Goal: Ask a question

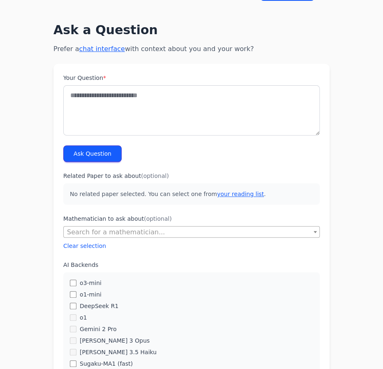
scroll to position [37, 0]
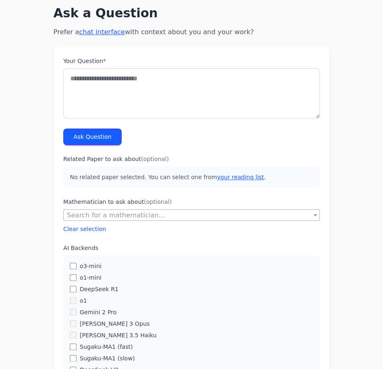
click at [148, 134] on form "Your Question * Ask Question Related Paper to ask about (optional) No related p…" at bounding box center [191, 373] width 276 height 652
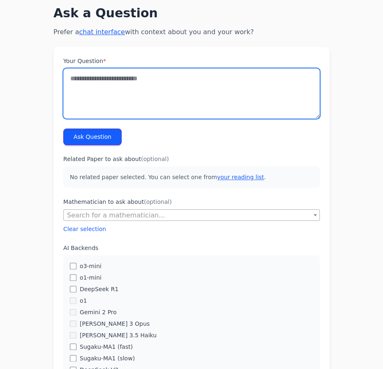
click at [140, 85] on textarea "Your Question *" at bounding box center [191, 93] width 257 height 50
type textarea "*"
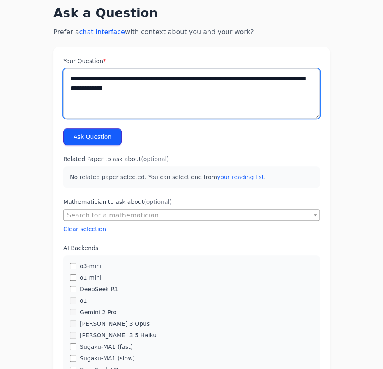
type textarea "**********"
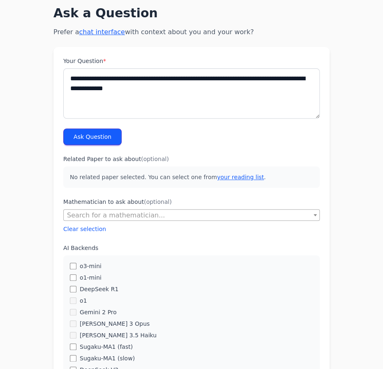
click at [95, 134] on button "Ask Question" at bounding box center [92, 136] width 58 height 16
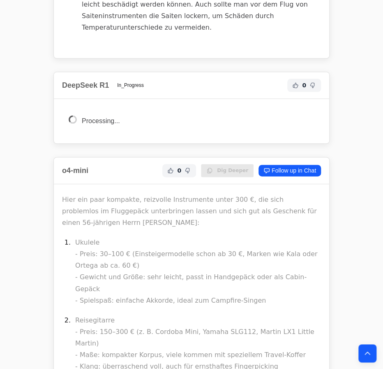
scroll to position [1346, 0]
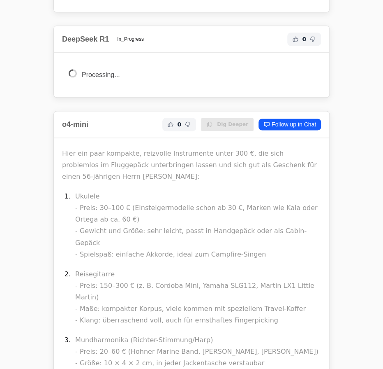
click at [90, 268] on p "Reisegitarre - Preis: 150–300 € (z. B. Cordoba Mini, Yamaha SLG112, Martin LX1 …" at bounding box center [198, 297] width 246 height 58
copy p "Reisegitarre"
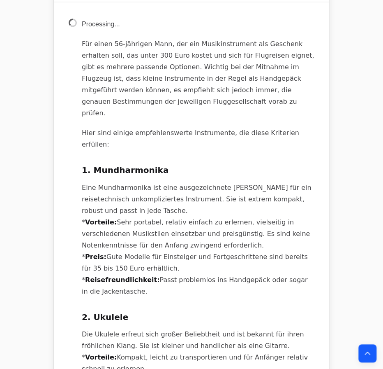
scroll to position [448, 0]
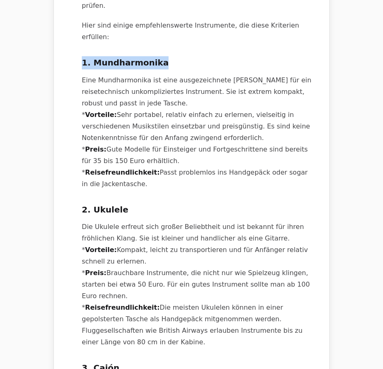
drag, startPoint x: 150, startPoint y: 38, endPoint x: 77, endPoint y: 27, distance: 74.4
click at [88, 56] on h3 "1. Mundharmonika" at bounding box center [198, 62] width 233 height 13
drag, startPoint x: 88, startPoint y: 36, endPoint x: 162, endPoint y: 31, distance: 74.6
click at [162, 56] on h3 "1. Mundharmonika" at bounding box center [198, 62] width 233 height 13
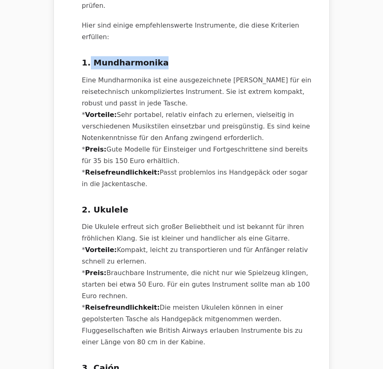
copy h3 "Mundharmonika"
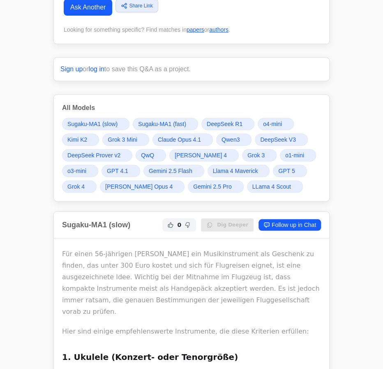
scroll to position [0, 0]
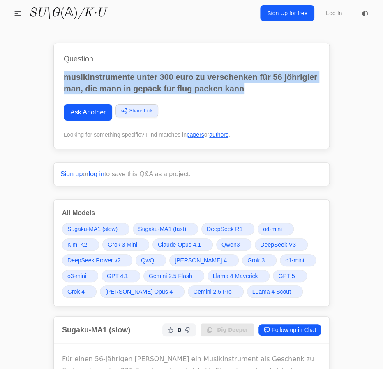
drag, startPoint x: 248, startPoint y: 94, endPoint x: 56, endPoint y: 69, distance: 193.3
click at [56, 69] on div "Question musikinstrumente unter 300 euro zu verschenken für 56 jöhrigier man, d…" at bounding box center [191, 96] width 276 height 106
copy p "musikinstrumente unter 300 euro zu verschenken für 56 jöhrigier man, die mann i…"
click at [73, 111] on link "Ask Another" at bounding box center [88, 112] width 49 height 16
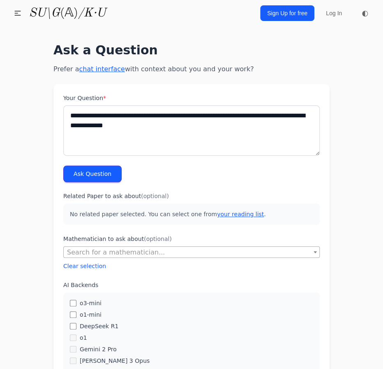
click at [101, 101] on label "Your Question *" at bounding box center [191, 98] width 257 height 8
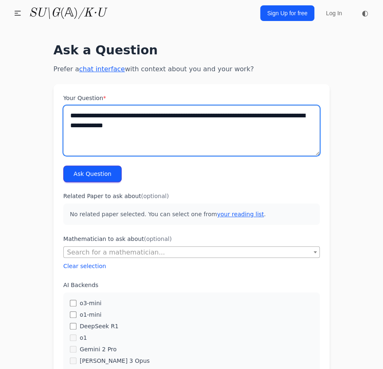
click at [101, 105] on textarea "**********" at bounding box center [191, 130] width 257 height 50
click at [98, 115] on textarea "**********" at bounding box center [191, 130] width 257 height 50
click at [125, 137] on textarea "**********" at bounding box center [191, 130] width 257 height 50
type textarea "**********"
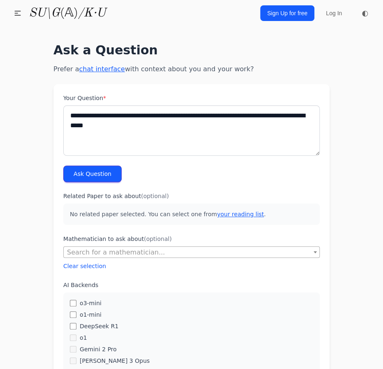
click at [94, 169] on button "Ask Question" at bounding box center [92, 173] width 58 height 16
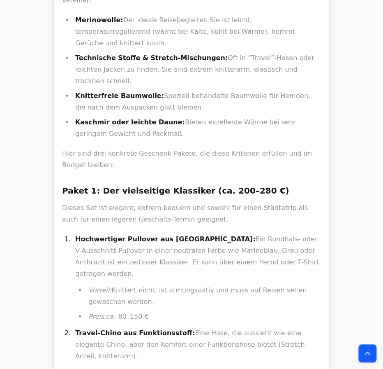
scroll to position [598, 0]
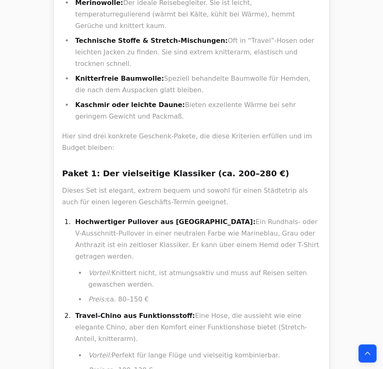
click at [176, 218] on strong "Hochwertiger Pullover aus [GEOGRAPHIC_DATA]:" at bounding box center [165, 222] width 181 height 8
click at [176, 218] on strong "Hochwertiger Pullover aus Merinowolle:" at bounding box center [165, 222] width 181 height 8
copy strong "Merinowolle"
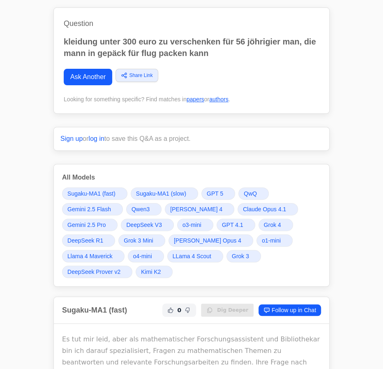
scroll to position [0, 0]
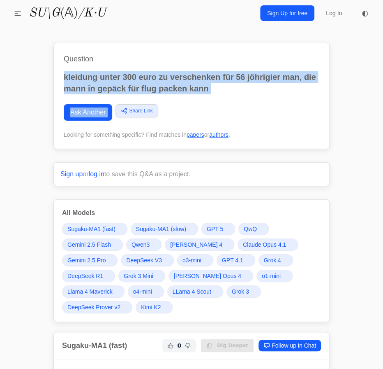
drag, startPoint x: 223, startPoint y: 95, endPoint x: 53, endPoint y: 71, distance: 170.7
click at [53, 71] on div "Question kleidung unter 300 euro zu verschenken für 56 jöhrigier man, die mann …" at bounding box center [191, 96] width 276 height 106
copy div "kleidung unter 300 euro zu verschenken für 56 jöhrigier man, die mann in gepäck…"
click at [95, 113] on link "Ask Another" at bounding box center [88, 112] width 49 height 16
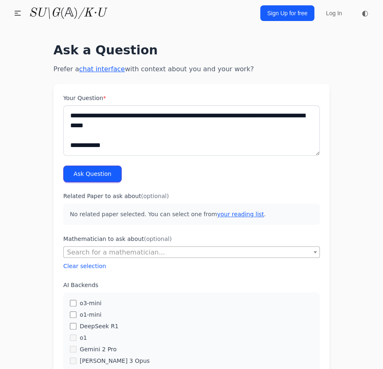
scroll to position [4, 0]
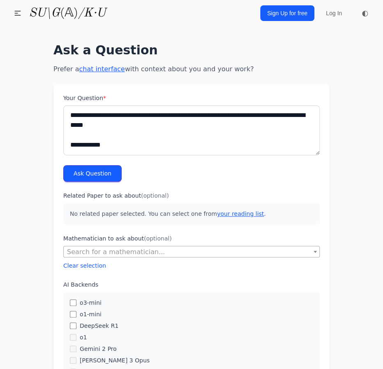
click at [78, 112] on textarea "**********" at bounding box center [191, 130] width 257 height 50
click at [264, 114] on textarea "**********" at bounding box center [191, 130] width 257 height 50
drag, startPoint x: 168, startPoint y: 149, endPoint x: -28, endPoint y: 158, distance: 195.6
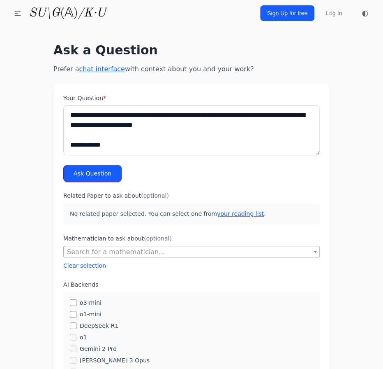
drag, startPoint x: 109, startPoint y: 146, endPoint x: 15, endPoint y: 126, distance: 96.4
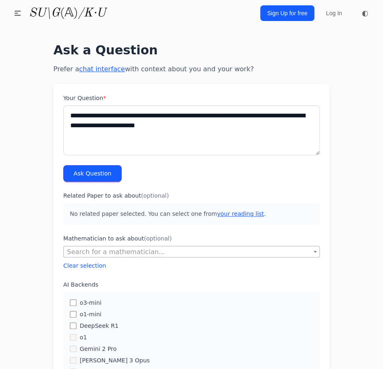
scroll to position [0, 0]
type textarea "**********"
click at [82, 178] on button "Ask Question" at bounding box center [92, 173] width 58 height 16
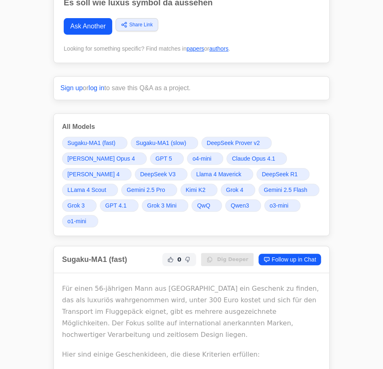
scroll to position [74, 0]
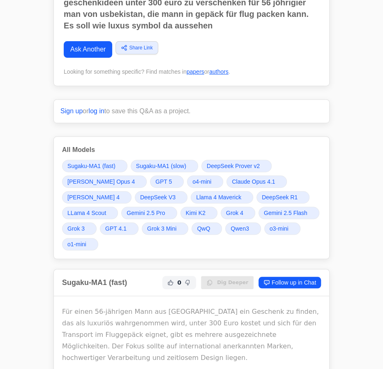
click at [262, 196] on span "DeepSeek R1" at bounding box center [280, 197] width 36 height 8
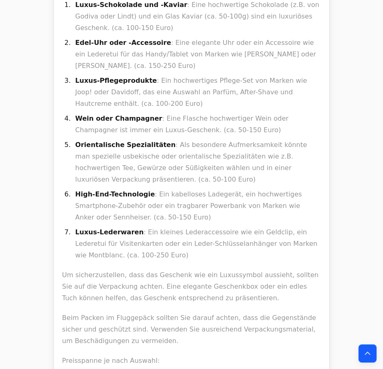
drag, startPoint x: 104, startPoint y: 219, endPoint x: 213, endPoint y: 220, distance: 109.4
copy li "Montblanc Meisterstück Card Holder"
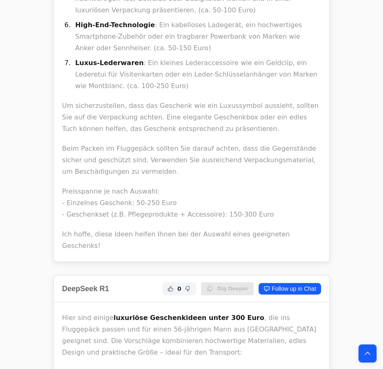
scroll to position [6247, 0]
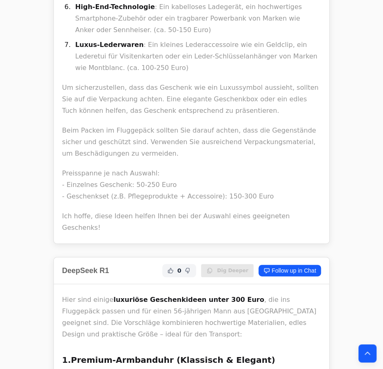
drag, startPoint x: 102, startPoint y: 133, endPoint x: 189, endPoint y: 138, distance: 87.7
copy strong "Bang & Olufsen Beosound A1"
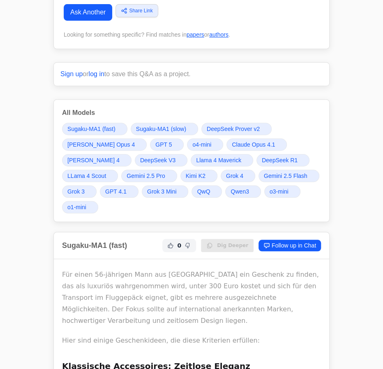
scroll to position [112, 0]
click at [221, 171] on link "Grok 4" at bounding box center [238, 175] width 35 height 12
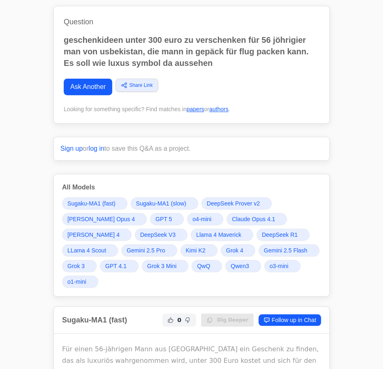
scroll to position [74, 0]
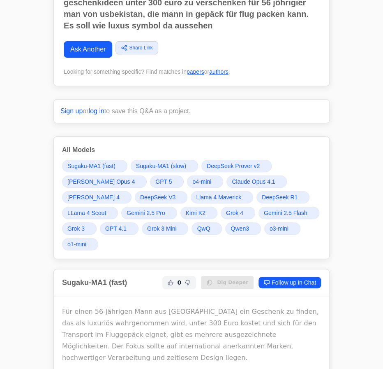
click at [121, 209] on link "Gemini 2.5 Pro" at bounding box center [149, 212] width 56 height 12
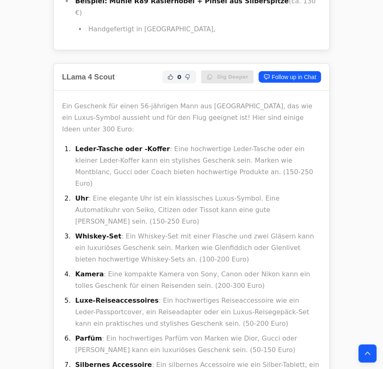
scroll to position [6987, 0]
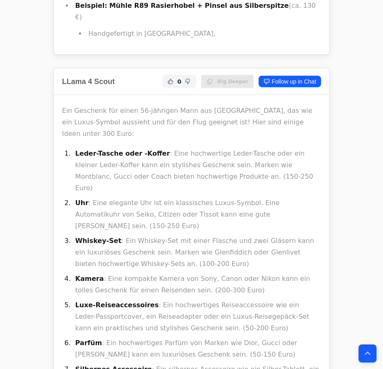
drag, startPoint x: 100, startPoint y: 268, endPoint x: 140, endPoint y: 266, distance: 40.8
copy strong "Ralph Lauren"
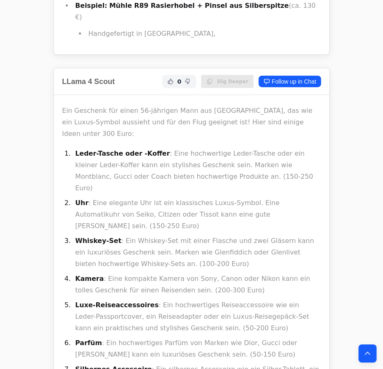
copy strong "Lederportemonnaie"
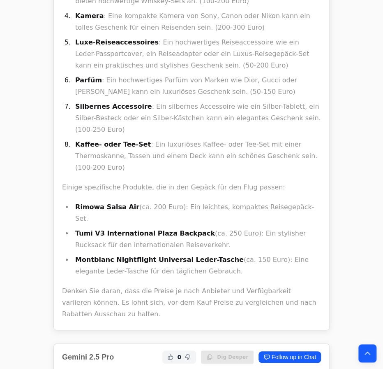
scroll to position [7248, 0]
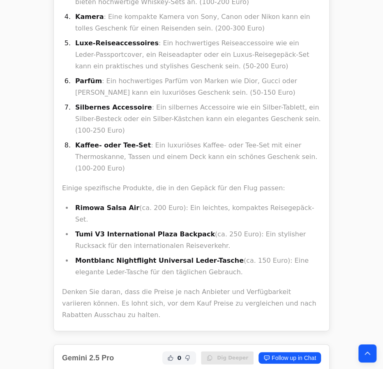
drag, startPoint x: 101, startPoint y: 161, endPoint x: 147, endPoint y: 162, distance: 46.1
copy strong "Montblanc PIX"
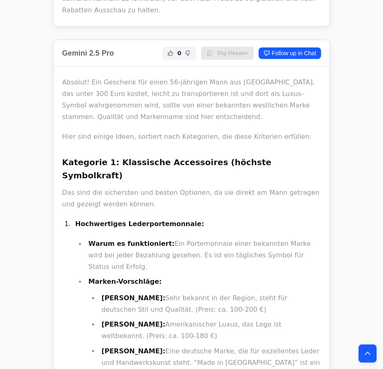
scroll to position [7585, 0]
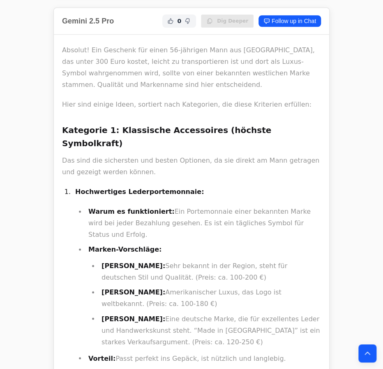
drag, startPoint x: 133, startPoint y: 225, endPoint x: 171, endPoint y: 225, distance: 37.4
copy strong "Seiko 5 Serie"
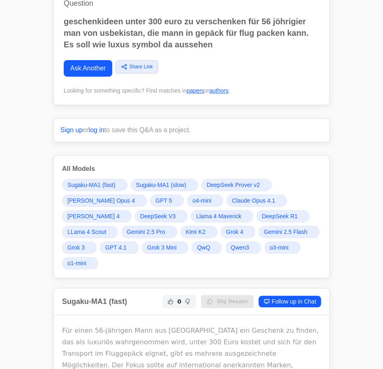
scroll to position [74, 0]
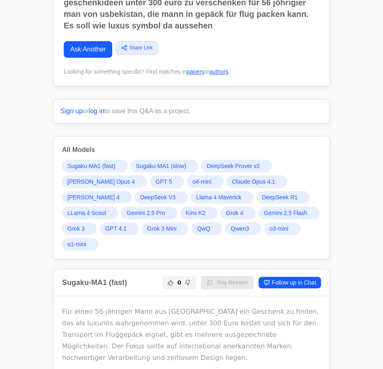
click at [127, 211] on span "Gemini 2.5 Pro" at bounding box center [146, 213] width 38 height 8
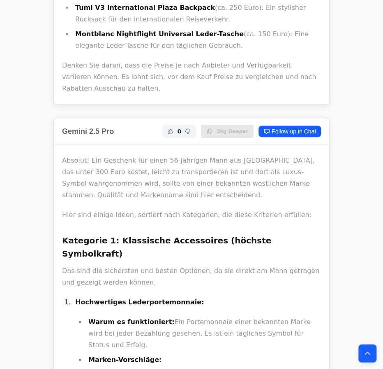
scroll to position [7473, 0]
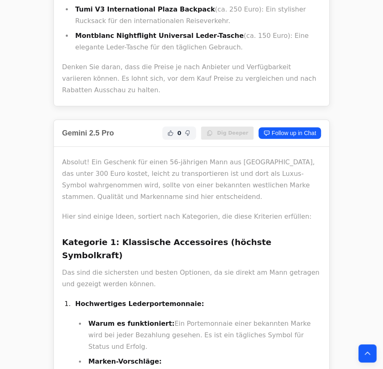
copy strong "Oakley"
drag, startPoint x: 101, startPoint y: 125, endPoint x: 127, endPoint y: 126, distance: 25.9
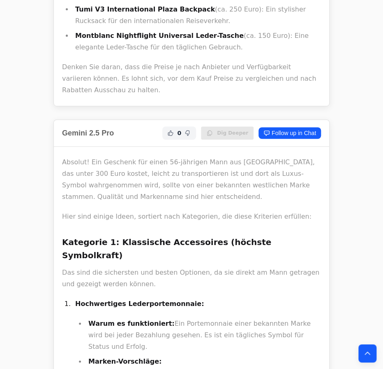
copy strong "Ray-Ban"
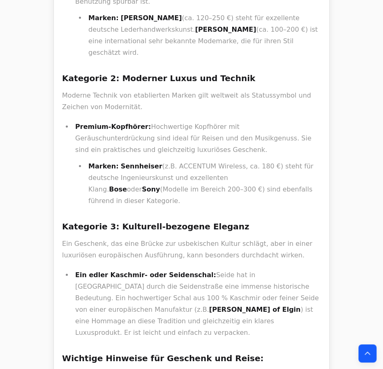
scroll to position [1602, 0]
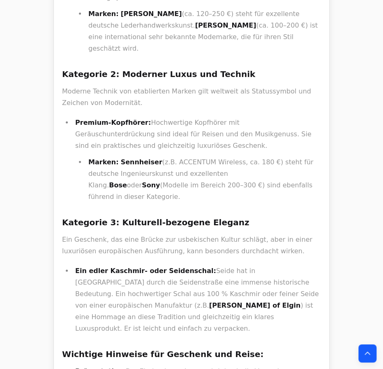
click at [285, 301] on strong "Johnstons of Elgin" at bounding box center [255, 305] width 92 height 8
copy strong "Johnstons"
click at [306, 265] on li "Ein edler Kaschmir- oder Seidenschal: Seide hat in Usbekistan durch die Seidens…" at bounding box center [197, 299] width 248 height 69
drag, startPoint x: 273, startPoint y: 174, endPoint x: 89, endPoint y: 184, distance: 184.5
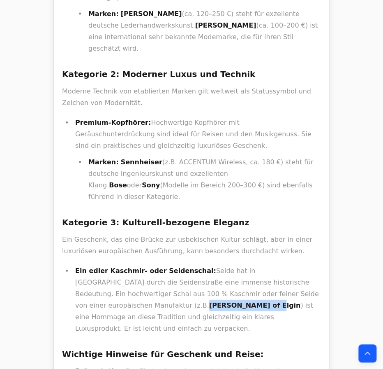
click at [209, 301] on strong "Johnstons of Elgin" at bounding box center [255, 305] width 92 height 8
copy strong "Johnstons of Elgin"
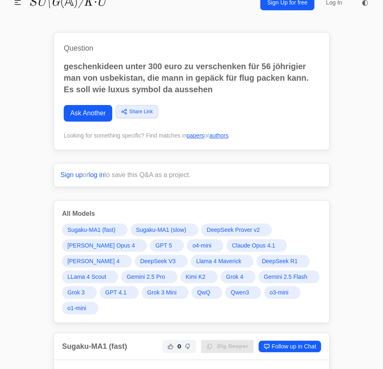
scroll to position [0, 0]
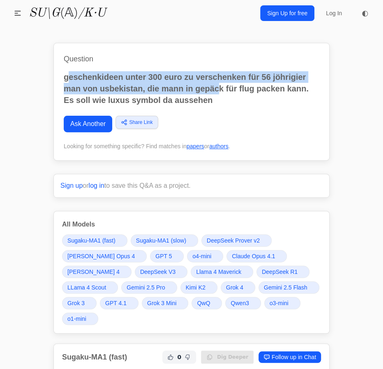
drag, startPoint x: 219, startPoint y: 94, endPoint x: 67, endPoint y: 77, distance: 153.6
click at [67, 77] on p "geschenkideen unter 300 euro zu verschenken für 56 jöhrigier man von usbekistan…" at bounding box center [192, 88] width 256 height 35
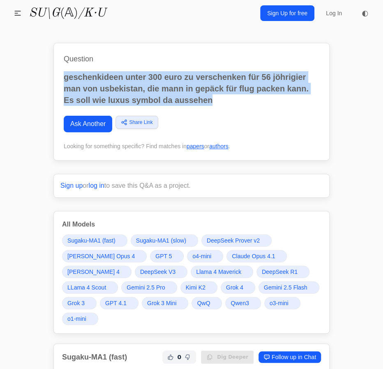
drag, startPoint x: 220, startPoint y: 98, endPoint x: 58, endPoint y: 75, distance: 164.5
click at [58, 75] on div "Question geschenkideen unter 300 euro zu verschenken für 56 jöhrigier man von u…" at bounding box center [191, 102] width 276 height 118
click at [99, 120] on link "Ask Another" at bounding box center [88, 124] width 49 height 16
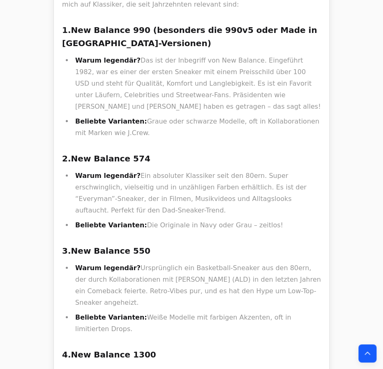
scroll to position [10021, 0]
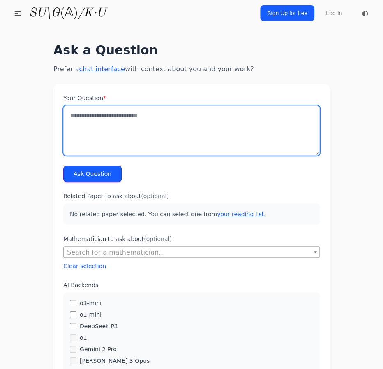
click at [117, 112] on textarea "Your Question *" at bounding box center [191, 130] width 257 height 50
type textarea "*"
type textarea "**********"
click at [109, 135] on textarea "Your Question *" at bounding box center [191, 130] width 257 height 50
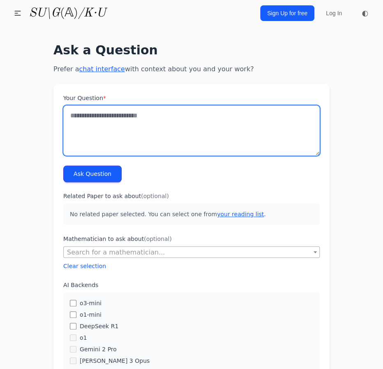
paste textarea "**********"
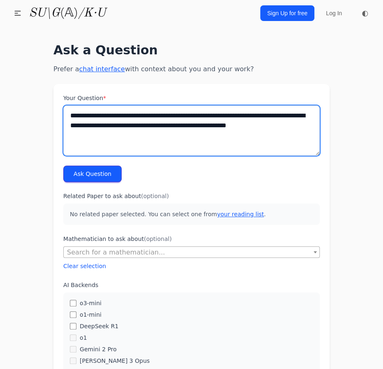
click at [97, 115] on textarea "**********" at bounding box center [191, 130] width 257 height 50
click at [113, 116] on textarea "**********" at bounding box center [191, 130] width 257 height 50
click at [128, 116] on textarea "**********" at bounding box center [191, 130] width 257 height 50
click at [194, 111] on textarea "**********" at bounding box center [191, 130] width 257 height 50
click at [237, 115] on textarea "**********" at bounding box center [191, 130] width 257 height 50
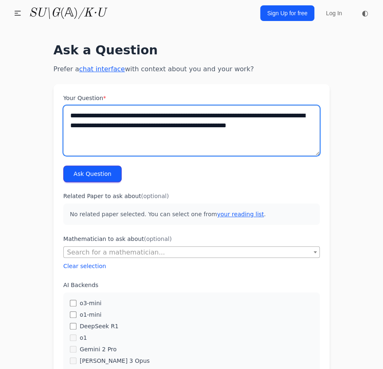
click at [253, 114] on textarea "**********" at bounding box center [191, 130] width 257 height 50
click at [231, 127] on textarea "**********" at bounding box center [191, 130] width 257 height 50
type textarea "**********"
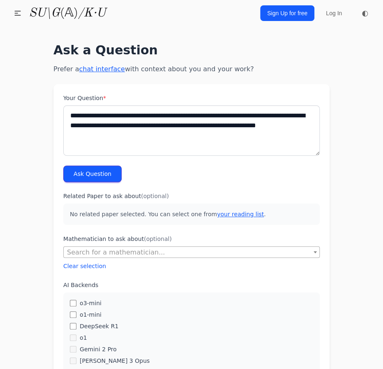
click at [107, 173] on button "Ask Question" at bounding box center [92, 173] width 58 height 16
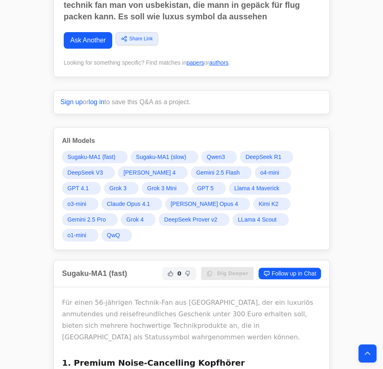
scroll to position [187, 0]
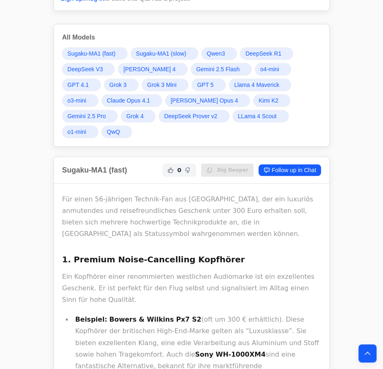
click at [106, 112] on span "Gemini 2.5 Pro" at bounding box center [86, 116] width 38 height 8
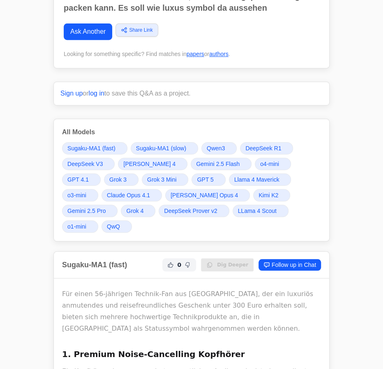
scroll to position [112, 0]
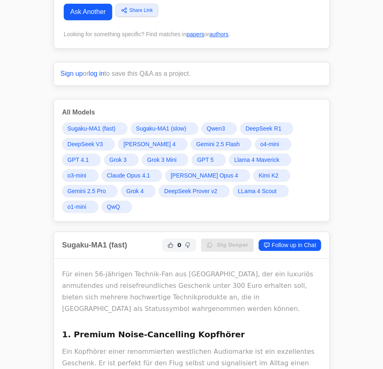
click at [121, 190] on link "Grok 4" at bounding box center [138, 191] width 35 height 12
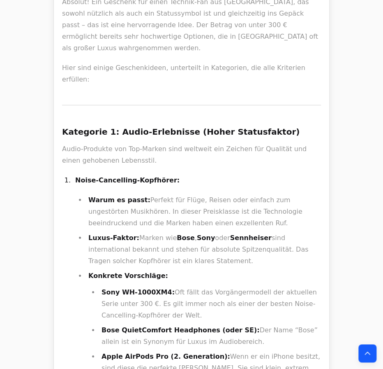
scroll to position [15404, 0]
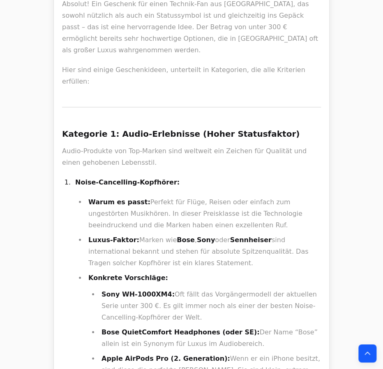
drag, startPoint x: 114, startPoint y: 159, endPoint x: 155, endPoint y: 224, distance: 76.9
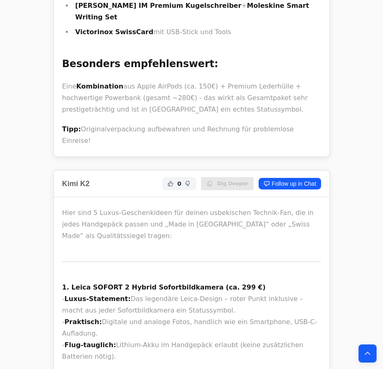
scroll to position [14469, 0]
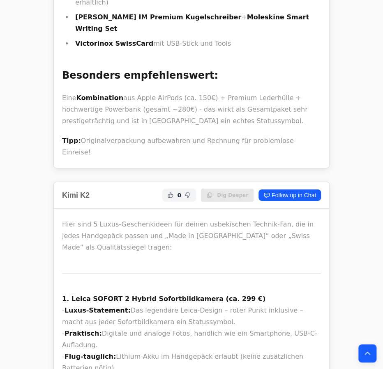
drag, startPoint x: 142, startPoint y: 153, endPoint x: 169, endPoint y: 195, distance: 50.0
drag, startPoint x: 186, startPoint y: 234, endPoint x: 158, endPoint y: 140, distance: 98.1
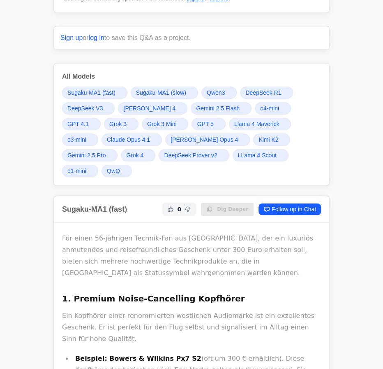
scroll to position [0, 0]
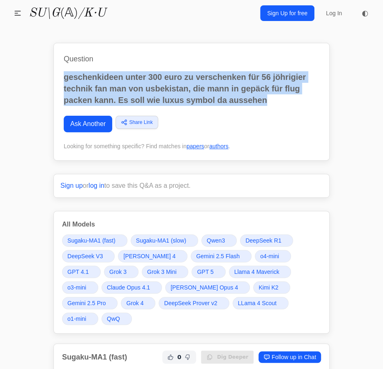
drag, startPoint x: 274, startPoint y: 103, endPoint x: 49, endPoint y: 76, distance: 226.2
copy p "geschenkideen unter 300 euro zu verschenken für 56 jöhrigier technik fan man vo…"
click at [86, 128] on link "Ask Another" at bounding box center [88, 124] width 49 height 16
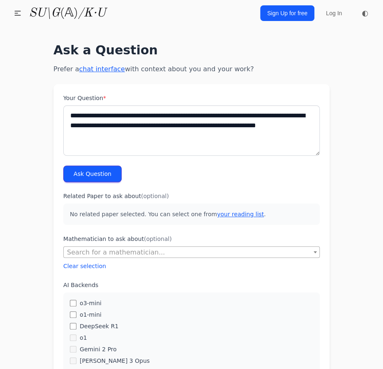
click at [88, 111] on textarea "**********" at bounding box center [191, 130] width 257 height 50
click at [251, 111] on textarea "**********" at bounding box center [191, 130] width 257 height 50
drag, startPoint x: 225, startPoint y: 127, endPoint x: 256, endPoint y: 149, distance: 38.3
click at [256, 149] on textarea "**********" at bounding box center [191, 130] width 257 height 50
click at [225, 134] on textarea "**********" at bounding box center [191, 130] width 257 height 50
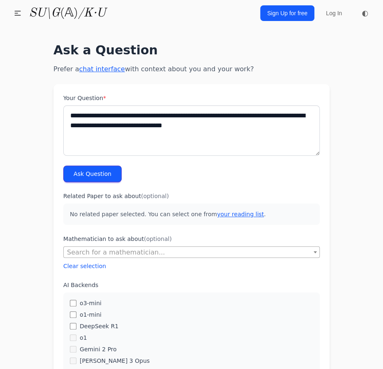
click at [225, 130] on textarea "**********" at bounding box center [191, 130] width 257 height 50
type textarea "**********"
click at [105, 173] on button "Ask Question" at bounding box center [92, 173] width 58 height 16
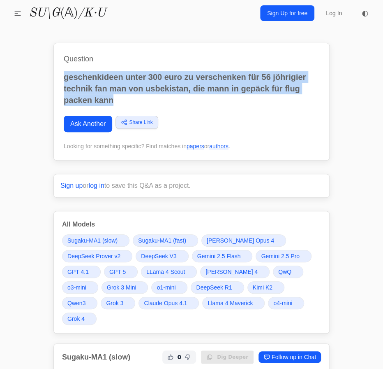
drag, startPoint x: 121, startPoint y: 102, endPoint x: 66, endPoint y: 72, distance: 62.6
click at [66, 72] on p "geschenkideen unter 300 euro zu verschenken für 56 jöhrigier technik fan man vo…" at bounding box center [192, 88] width 256 height 35
copy p "geschenkideen unter 300 euro zu verschenken für 56 jöhrigier technik fan man vo…"
click at [104, 120] on link "Ask Another" at bounding box center [88, 124] width 49 height 16
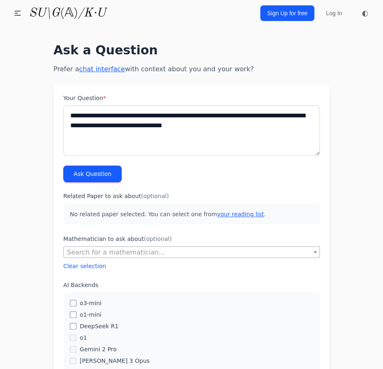
click at [115, 133] on textarea "**********" at bounding box center [191, 130] width 257 height 50
click at [198, 117] on textarea "**********" at bounding box center [191, 130] width 257 height 50
click at [227, 116] on textarea "**********" at bounding box center [191, 130] width 257 height 50
drag, startPoint x: 225, startPoint y: 115, endPoint x: 243, endPoint y: 116, distance: 18.6
click at [243, 116] on textarea "**********" at bounding box center [191, 130] width 257 height 50
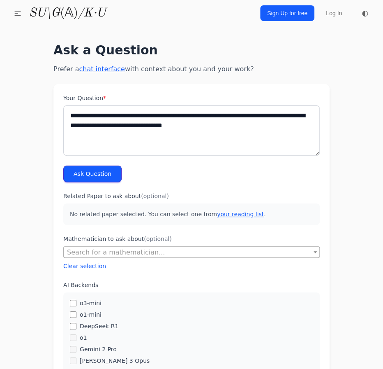
click at [257, 115] on textarea "**********" at bounding box center [191, 130] width 257 height 50
type textarea "**********"
click at [83, 171] on button "Ask Question" at bounding box center [92, 173] width 58 height 16
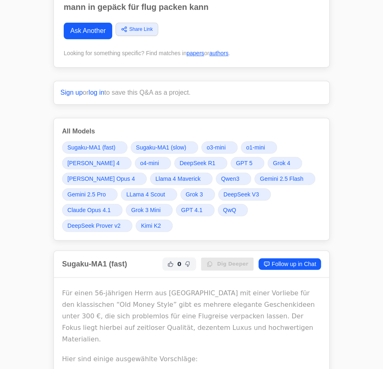
scroll to position [112, 0]
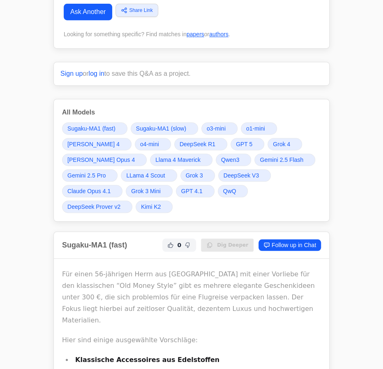
click at [104, 174] on span "Gemini 2.5 Pro" at bounding box center [86, 175] width 38 height 8
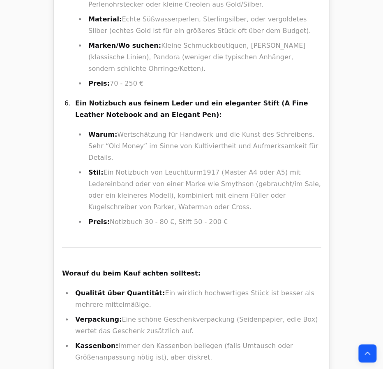
scroll to position [11500, 0]
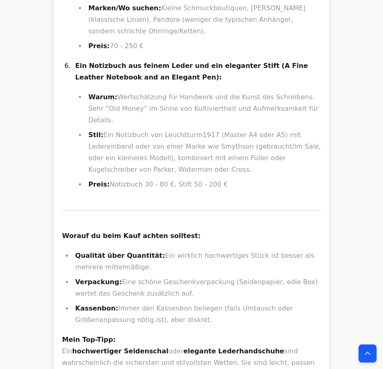
drag, startPoint x: 202, startPoint y: 212, endPoint x: 231, endPoint y: 213, distance: 29.2
copy li "Lamy 2000"
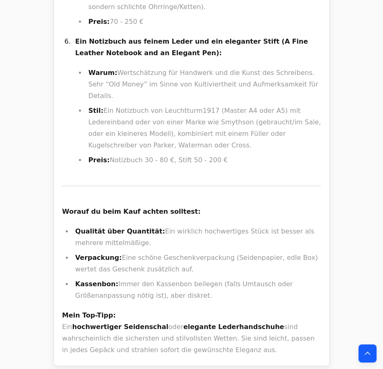
scroll to position [11537, 0]
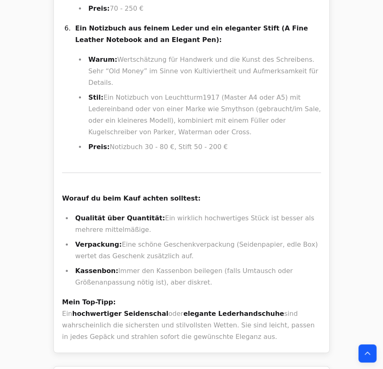
drag, startPoint x: 85, startPoint y: 221, endPoint x: 156, endPoint y: 221, distance: 71.6
copy strong "Reise-Etui für Uhren:"
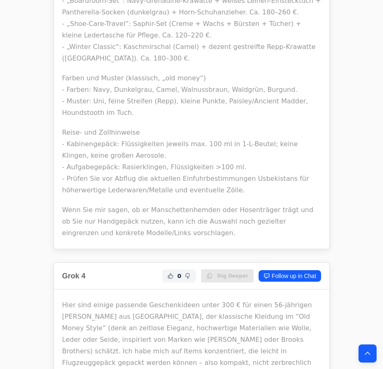
scroll to position [6041, 0]
copy strong "Manschettenknöpfe"
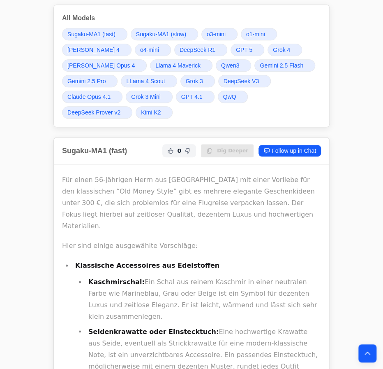
scroll to position [207, 0]
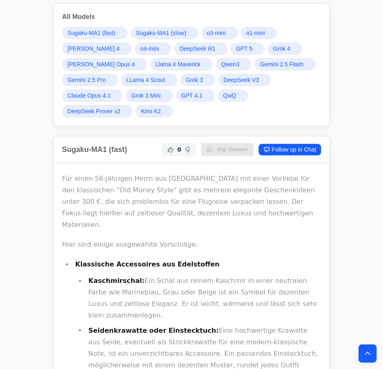
click at [204, 80] on link "Grok 3" at bounding box center [198, 80] width 35 height 12
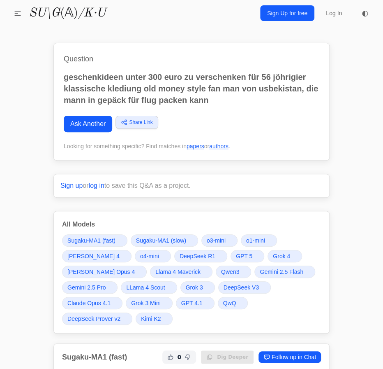
click at [242, 254] on span "GPT 5" at bounding box center [244, 256] width 16 height 8
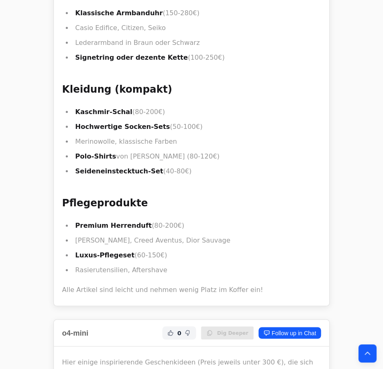
scroll to position [3334, 0]
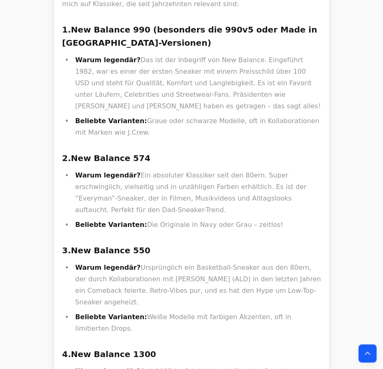
scroll to position [10021, 0]
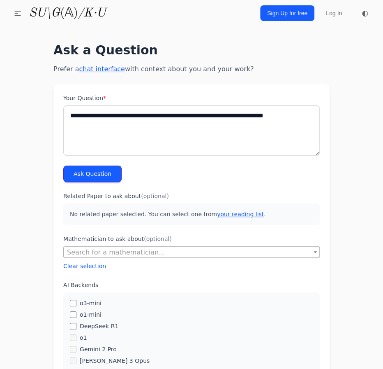
type textarea "**********"
click at [102, 172] on button "Ask Question" at bounding box center [92, 173] width 58 height 16
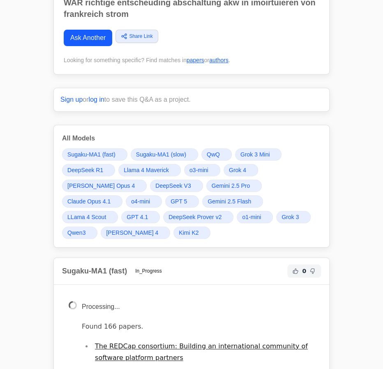
click at [234, 169] on span "Grok 4" at bounding box center [237, 170] width 17 height 8
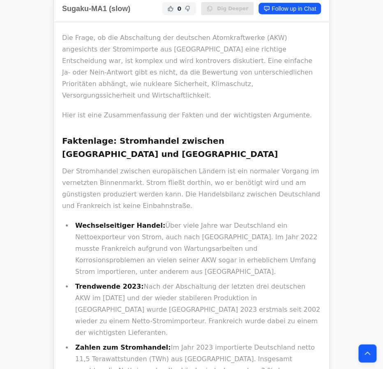
scroll to position [1944, 0]
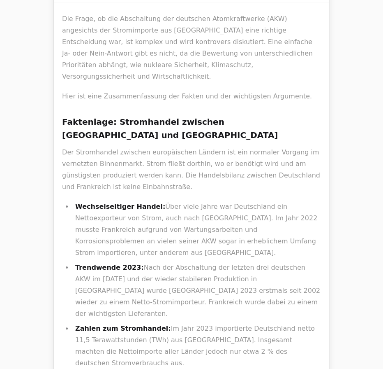
drag, startPoint x: 213, startPoint y: 114, endPoint x: 140, endPoint y: 112, distance: 72.8
drag, startPoint x: 136, startPoint y: 95, endPoint x: 183, endPoint y: 153, distance: 74.5
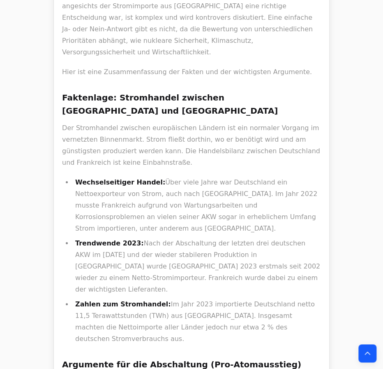
scroll to position [1982, 0]
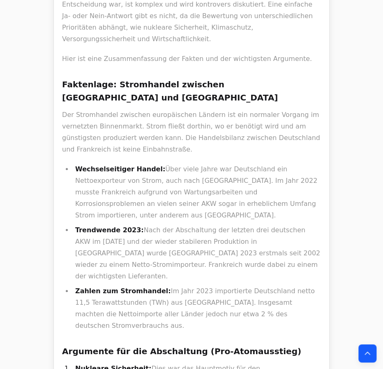
drag, startPoint x: 200, startPoint y: 149, endPoint x: 133, endPoint y: 100, distance: 83.8
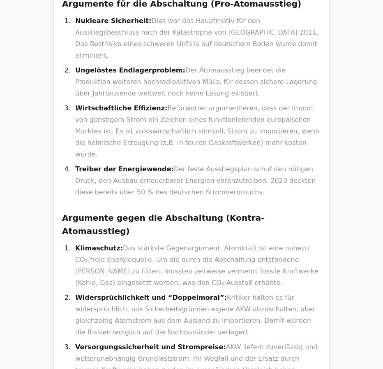
drag, startPoint x: 117, startPoint y: 67, endPoint x: 151, endPoint y: 109, distance: 53.5
click at [151, 341] on li "Versorgungssicherheit und Strompreise: AKW liefern zuverlässig und wetterunabhä…" at bounding box center [197, 364] width 248 height 46
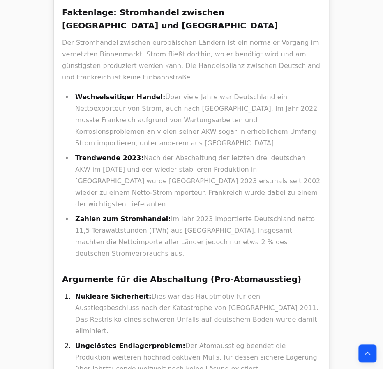
scroll to position [1720, 0]
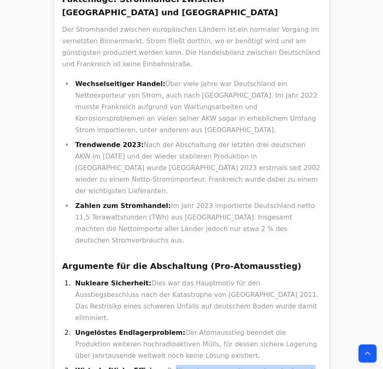
drag, startPoint x: 153, startPoint y: 132, endPoint x: 205, endPoint y: 220, distance: 102.0
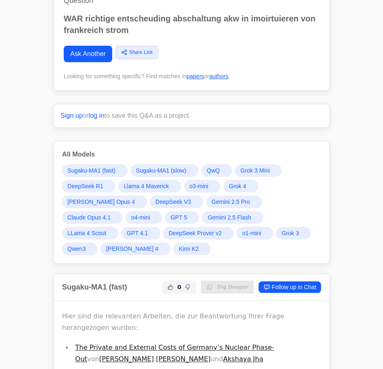
scroll to position [112, 0]
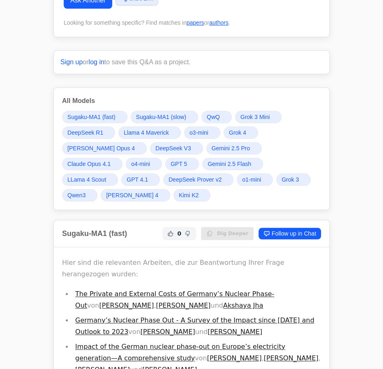
click at [229, 132] on span "Grok 4" at bounding box center [237, 132] width 17 height 8
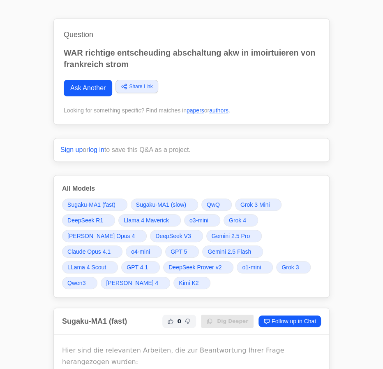
scroll to position [37, 0]
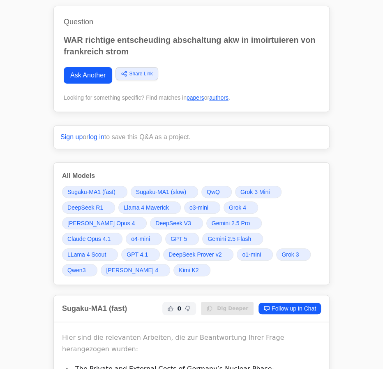
click at [187, 234] on span "GPT 5" at bounding box center [179, 238] width 16 height 8
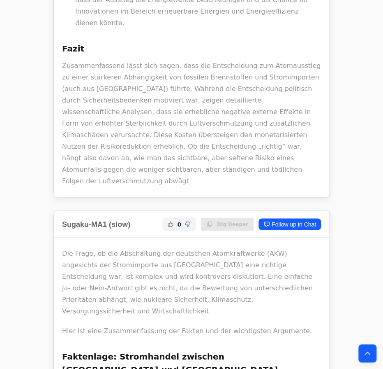
scroll to position [1383, 0]
